Goal: Task Accomplishment & Management: Manage account settings

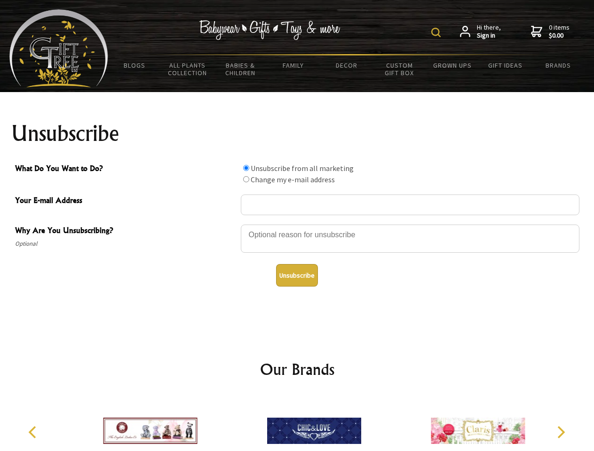
click at [437, 32] on img at bounding box center [435, 32] width 9 height 9
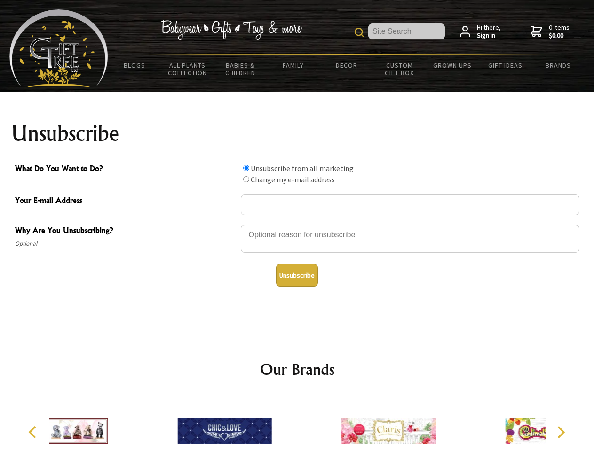
click at [297, 224] on div at bounding box center [410, 240] width 339 height 33
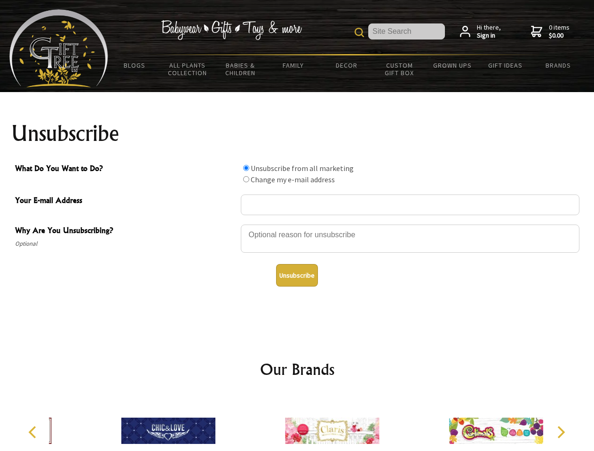
click at [246, 168] on input "What Do You Want to Do?" at bounding box center [246, 168] width 6 height 6
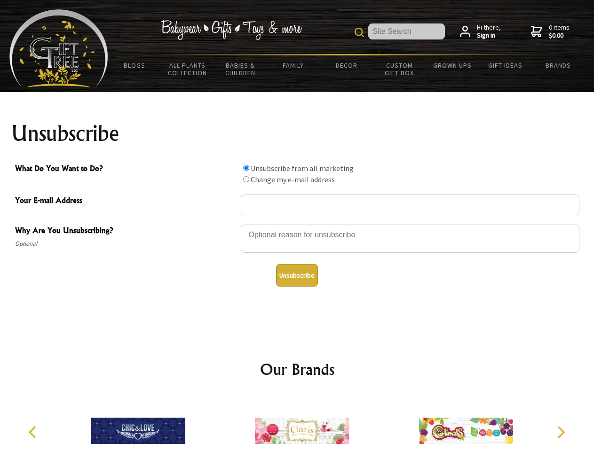
click at [246, 179] on input "What Do You Want to Do?" at bounding box center [246, 179] width 6 height 6
radio input "true"
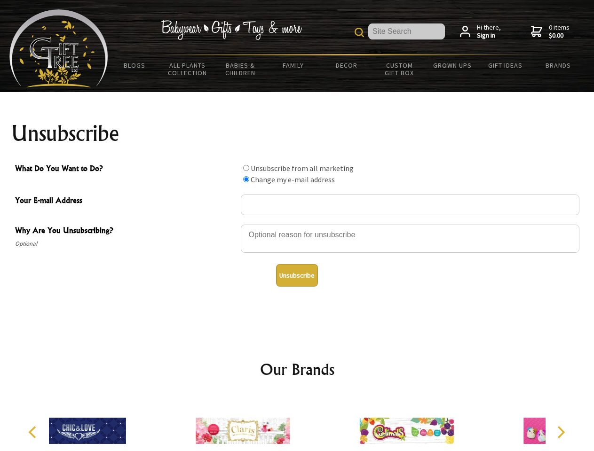
click at [297, 276] on button "Unsubscribe" at bounding box center [297, 275] width 42 height 23
click at [297, 424] on div at bounding box center [243, 432] width 164 height 73
click at [34, 433] on icon "Previous" at bounding box center [33, 432] width 12 height 12
click at [560, 433] on icon "Next" at bounding box center [560, 432] width 12 height 12
